Goal: Task Accomplishment & Management: Complete application form

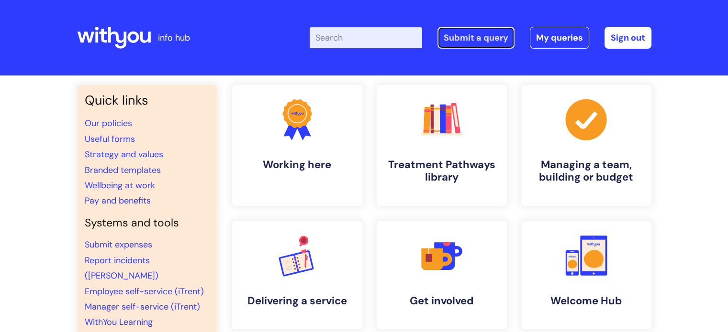
click at [485, 36] on link "Submit a query" at bounding box center [475, 38] width 77 height 22
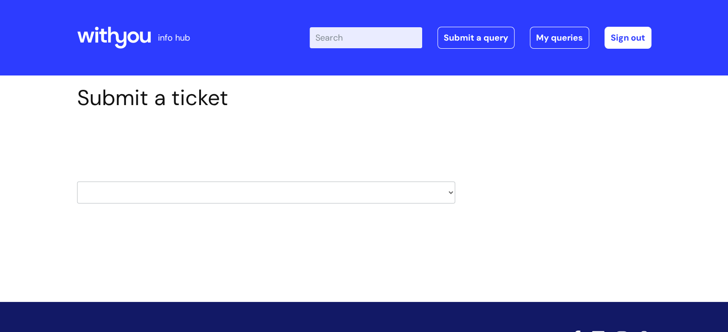
click at [450, 193] on select "HR / People IT and Support Clinical Drug Alerts Finance Accounts Data Support T…" at bounding box center [266, 193] width 378 height 22
select select "property_&_estates"
click at [77, 182] on select "HR / People IT and Support Clinical Drug Alerts Finance Accounts Data Support T…" at bounding box center [266, 193] width 378 height 22
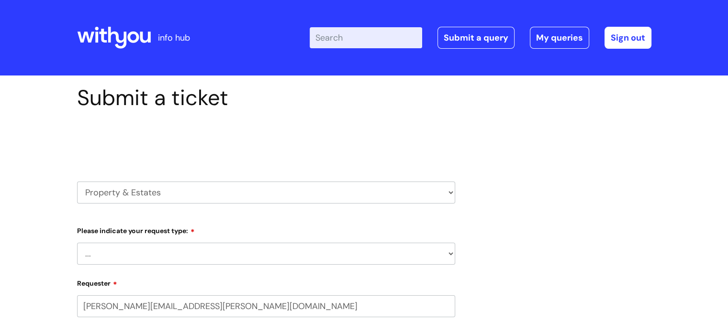
select select "80004157222"
click at [442, 248] on select "... Facilities Support Lease/ Tenancy Agreements Health & Safety and Environmen…" at bounding box center [266, 254] width 378 height 22
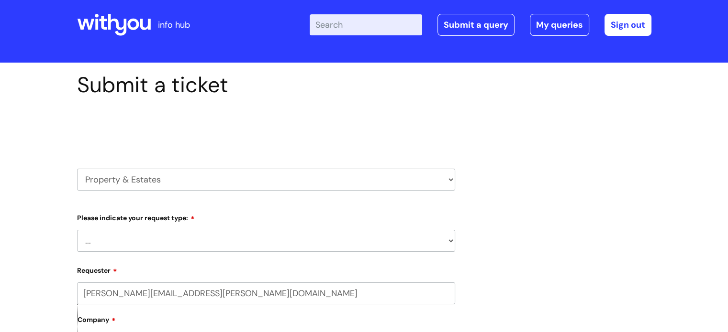
click at [442, 249] on select "... Facilities Support Lease/ Tenancy Agreements Health & Safety and Environmen…" at bounding box center [266, 241] width 378 height 22
select select "Facilities Support"
click at [77, 230] on select "... Facilities Support Lease/ Tenancy Agreements Health & Safety and Environmen…" at bounding box center [266, 241] width 378 height 22
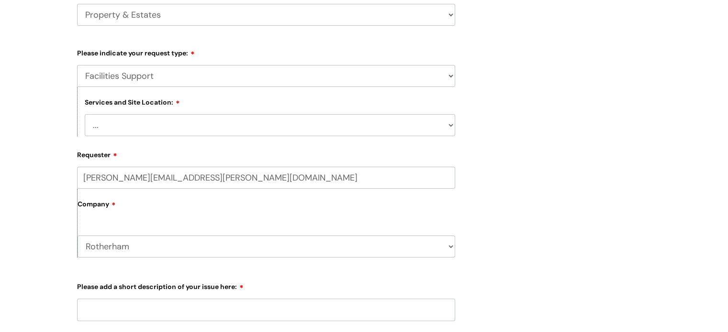
scroll to position [179, 0]
click at [442, 124] on select "... Cleethorpes Darlington Tubwell Darlington Coniscliffe Grimsby Preston Redca…" at bounding box center [270, 124] width 370 height 22
select select "Rotherham"
click at [85, 113] on select "... Cleethorpes Darlington Tubwell Darlington Coniscliffe Grimsby Preston Redca…" at bounding box center [270, 124] width 370 height 22
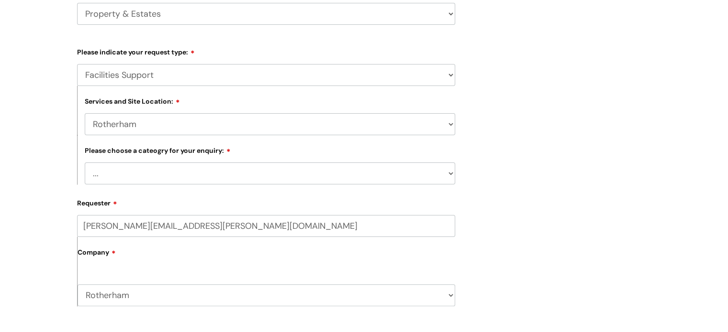
click at [372, 181] on select "... Electrical and Lighting Plumbing and Drainage Heating and Cooling Fixtures,…" at bounding box center [270, 174] width 370 height 22
select select "Windows and Doors incl. Shutters"
click at [85, 163] on select "... Electrical and Lighting Plumbing and Drainage Heating and Cooling Fixtures,…" at bounding box center [270, 174] width 370 height 22
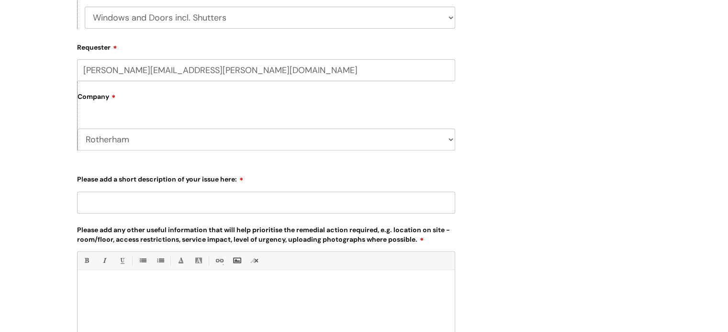
scroll to position [394, 0]
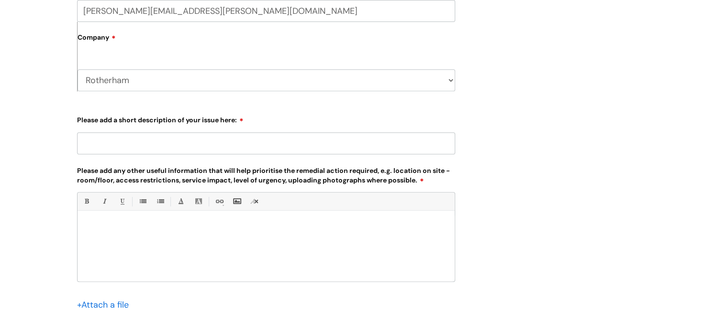
click at [137, 141] on input "Please add a short description of your issue here:" at bounding box center [266, 144] width 378 height 22
type input "Maglock not working on door from client are to staff area"
click at [102, 229] on p at bounding box center [266, 227] width 363 height 9
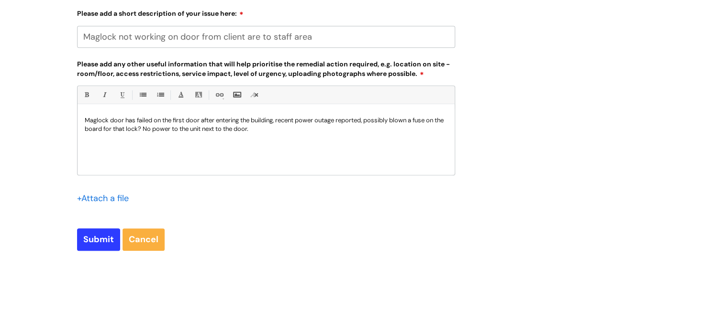
scroll to position [500, 0]
click at [256, 37] on input "Maglock not working on door from client are to staff area" at bounding box center [266, 37] width 378 height 22
type input "Maglock not working on door from client area to staff area"
click at [174, 120] on p "Maglock door has failed on the first door after entering the building, recent p…" at bounding box center [266, 125] width 363 height 17
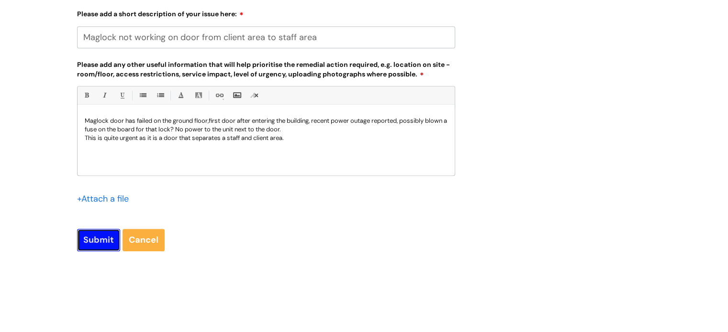
click at [97, 239] on input "Submit" at bounding box center [98, 240] width 43 height 22
type input "Please Wait..."
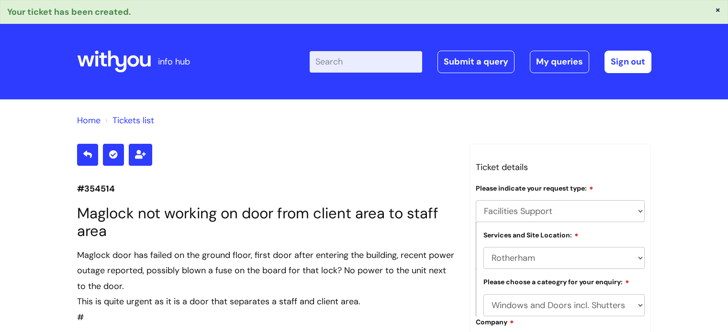
select select "Facilities Support"
select select "Rotherham"
select select "Windows and Doors incl. Shutters"
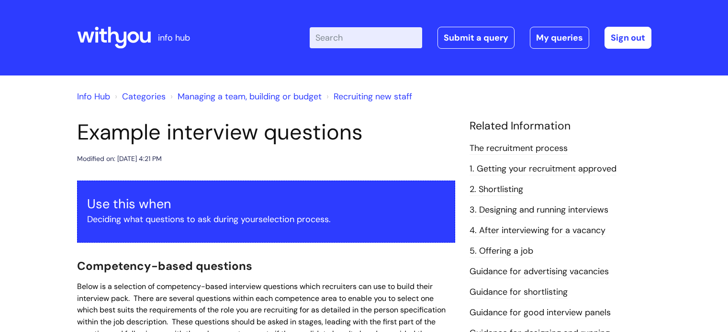
scroll to position [1259, 0]
